Goal: Check status: Check status

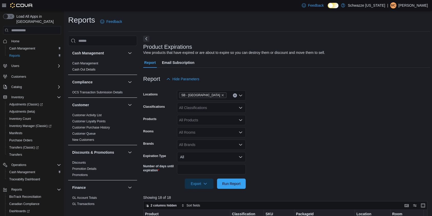
click at [228, 181] on span "Run Report" at bounding box center [231, 183] width 18 height 5
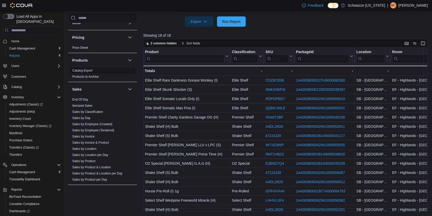
scroll to position [275, 0]
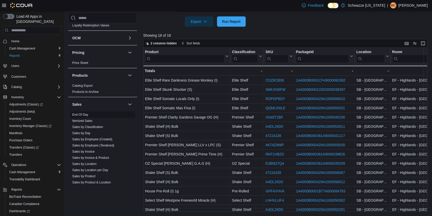
click at [88, 116] on span "End Of Day" at bounding box center [102, 114] width 65 height 6
click at [85, 113] on link "End Of Day" at bounding box center [80, 115] width 16 height 4
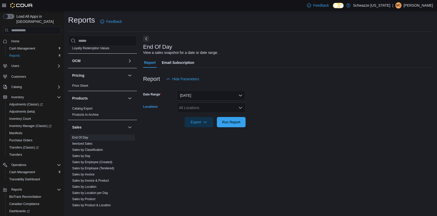
click at [239, 111] on div "All Locations" at bounding box center [211, 107] width 69 height 10
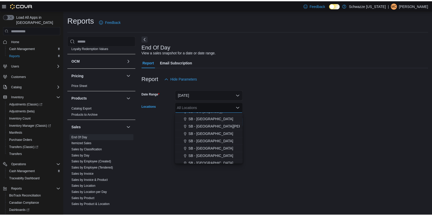
scroll to position [111, 0]
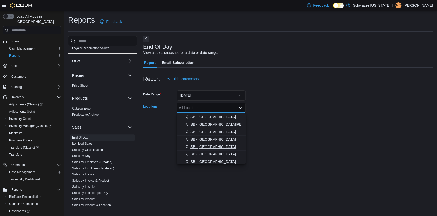
click at [217, 147] on div "SB - [GEOGRAPHIC_DATA]" at bounding box center [211, 146] width 62 height 5
click at [259, 126] on form "Date Range [DATE] Locations SB - [GEOGRAPHIC_DATA] Combo box. Selected. [GEOGRA…" at bounding box center [288, 105] width 290 height 43
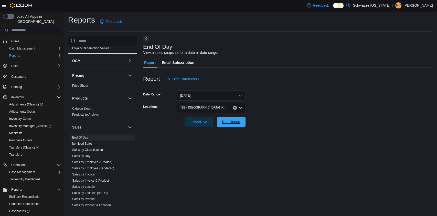
click at [235, 121] on span "Run Report" at bounding box center [231, 121] width 18 height 5
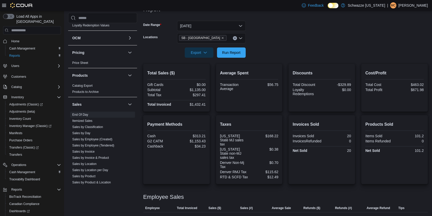
scroll to position [99, 0]
